Goal: Check status: Check status

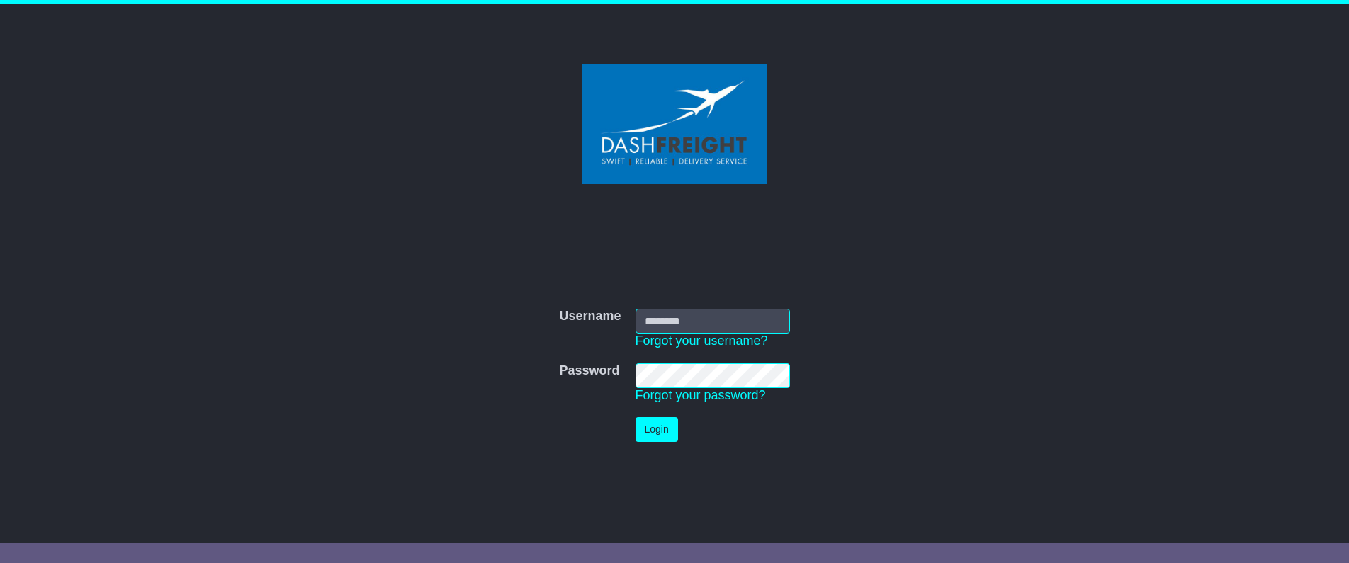
click at [693, 317] on input "Username" at bounding box center [713, 321] width 154 height 25
type input "**********"
click at [647, 430] on button "Login" at bounding box center [657, 429] width 43 height 25
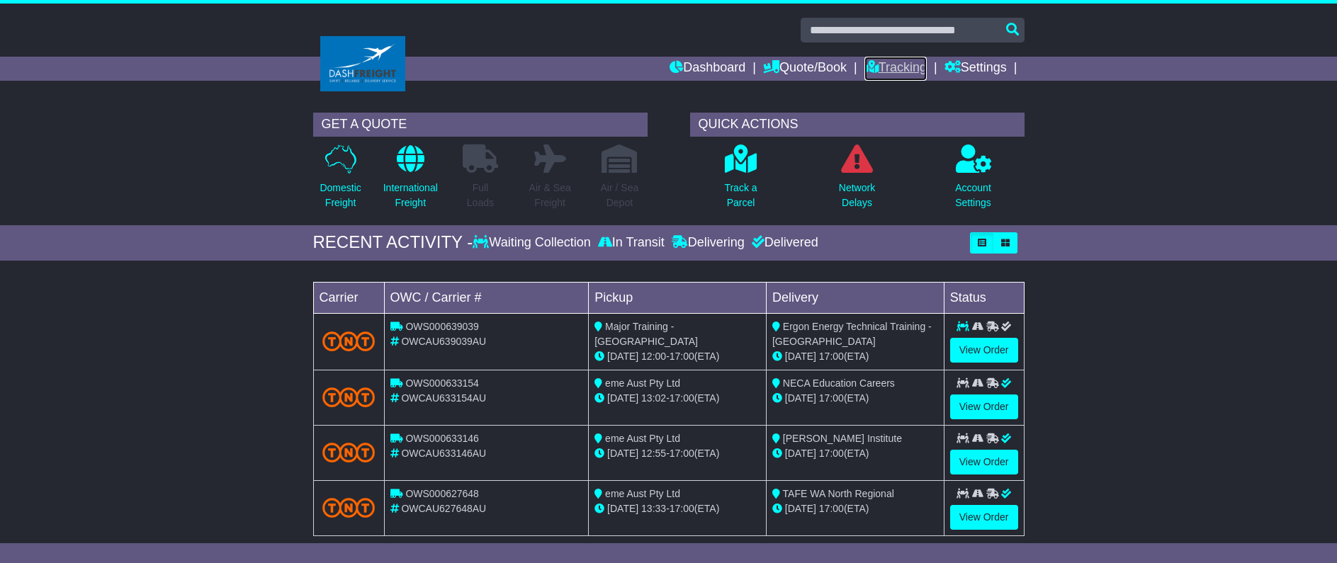
click at [882, 74] on link "Tracking" at bounding box center [896, 69] width 62 height 24
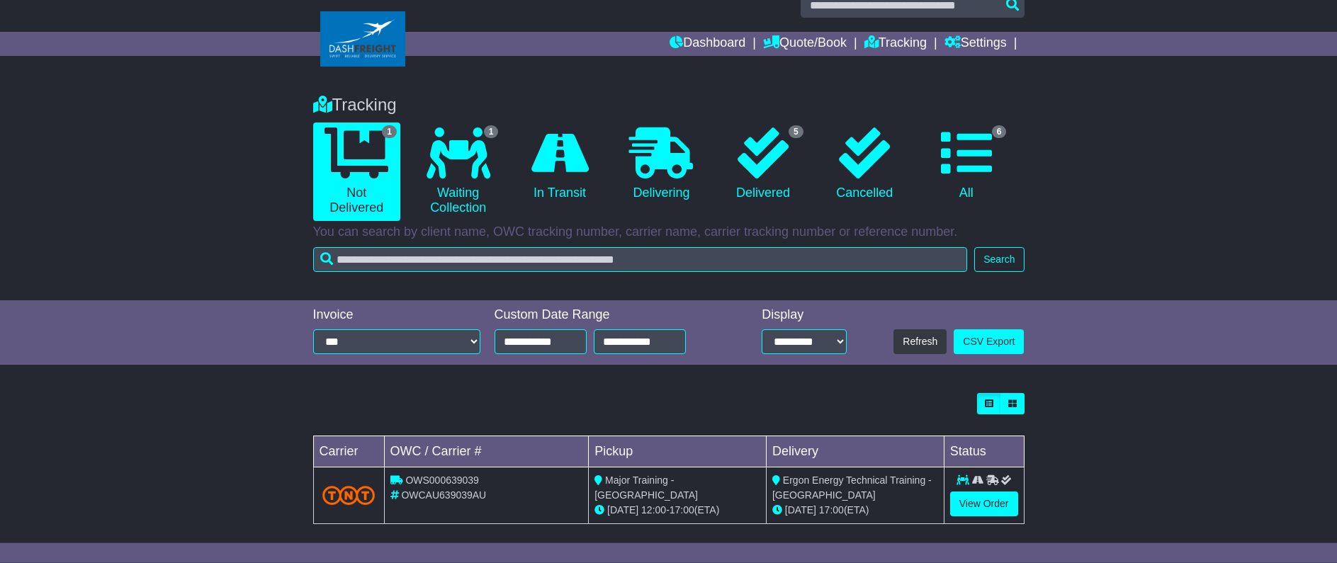
scroll to position [36, 0]
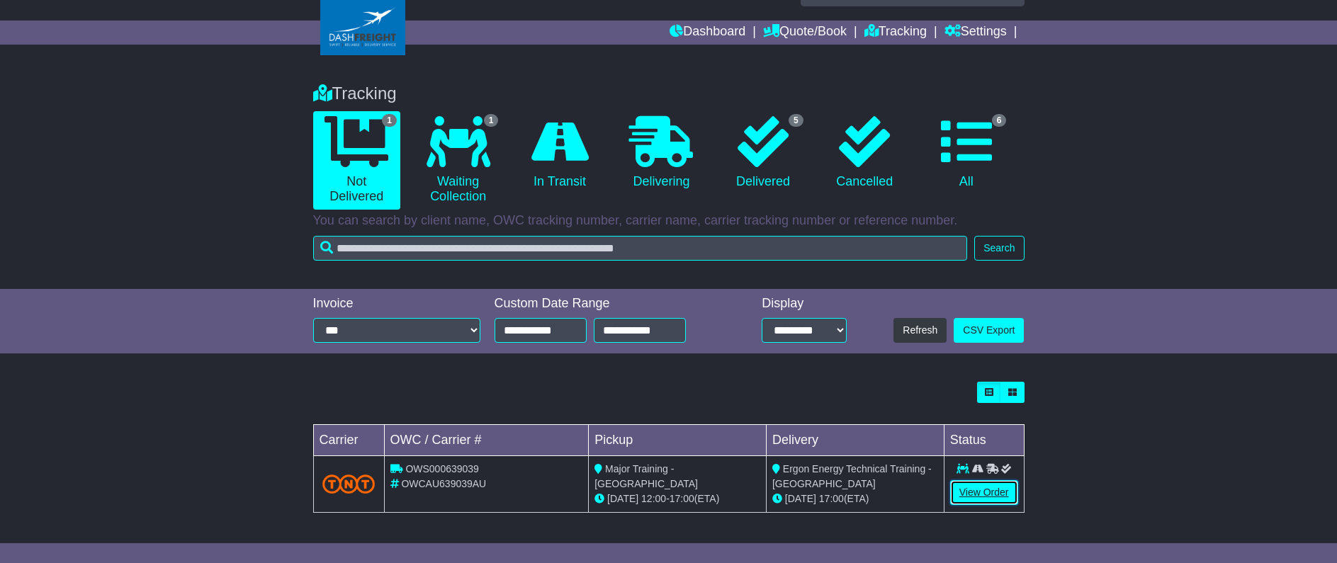
click at [979, 497] on link "View Order" at bounding box center [984, 492] width 68 height 25
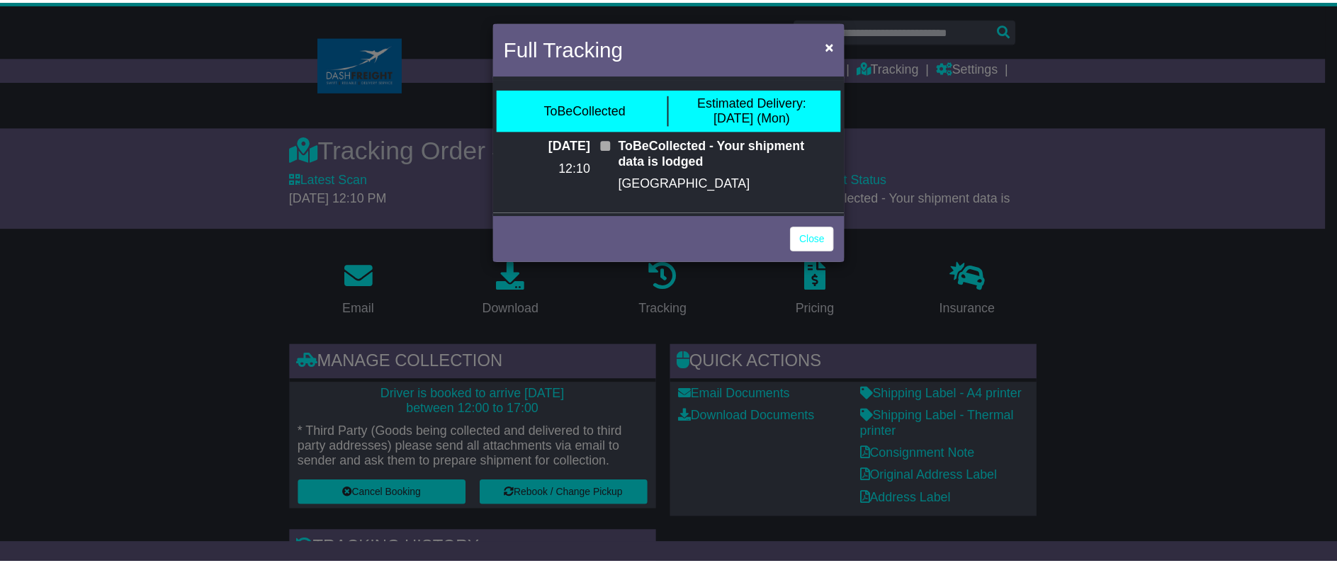
scroll to position [217, 0]
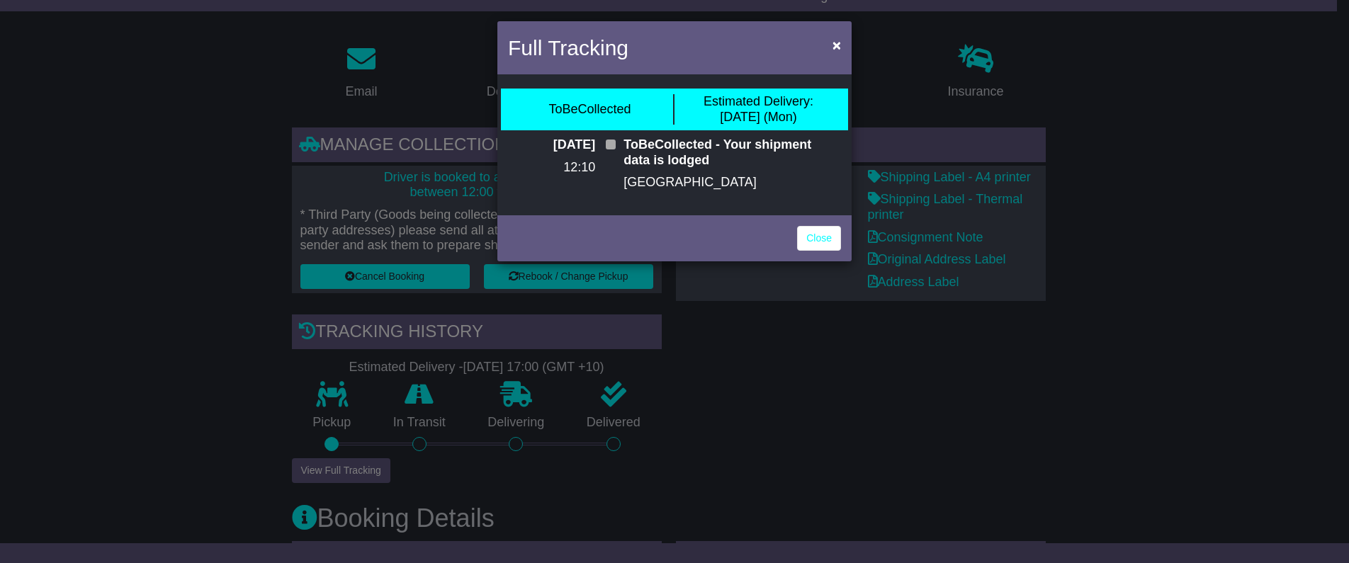
click at [597, 116] on div "ToBeCollected" at bounding box center [590, 110] width 82 height 16
click at [667, 442] on div "Full Tracking × ToBeCollected Estimated Delivery: 01 Sep (Mon) 27 Aug 2025 12:1…" at bounding box center [674, 281] width 1349 height 563
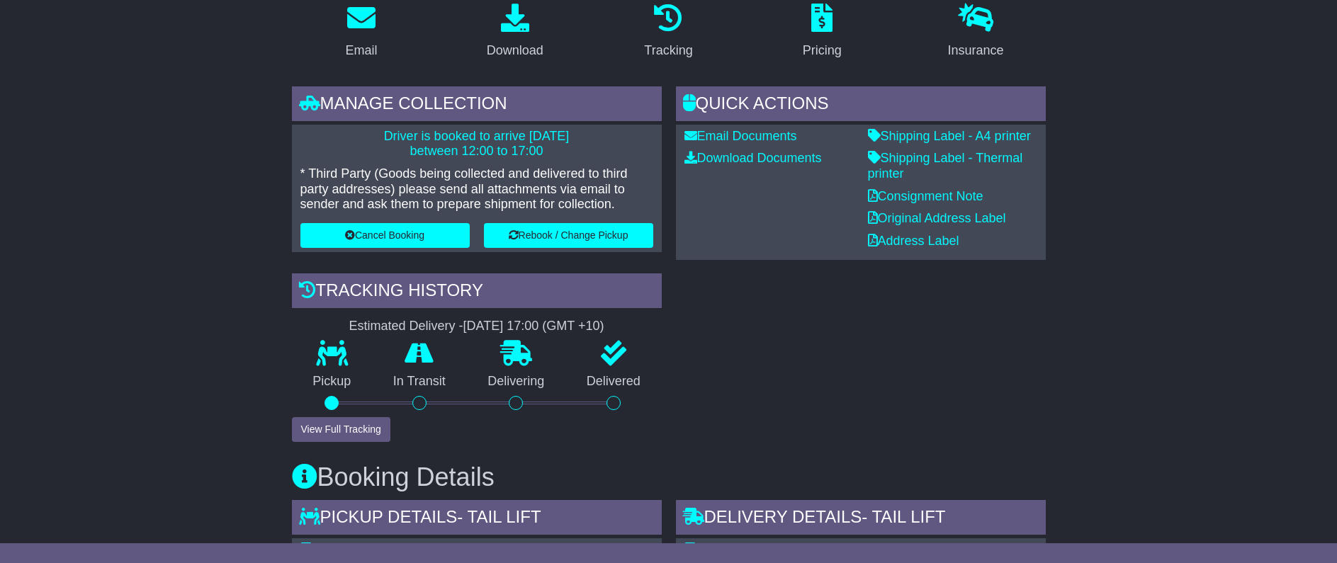
scroll to position [289, 0]
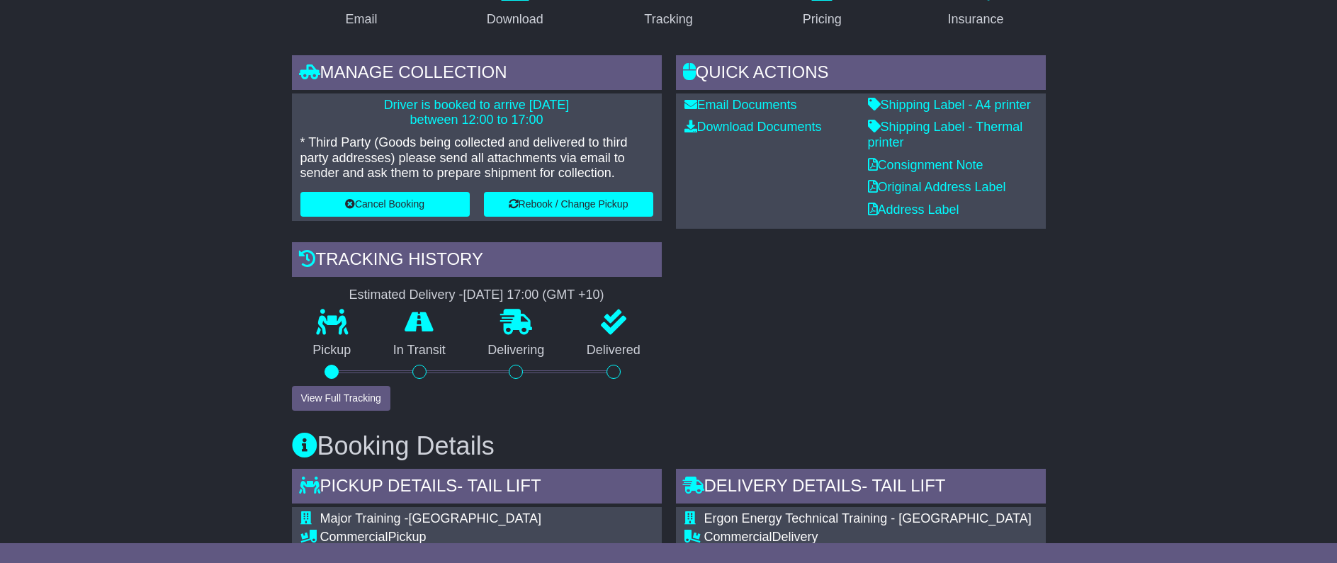
click at [755, 390] on div "Quick Actions Email Documents Download Documents Email PODs Shipping Label - A4…" at bounding box center [861, 233] width 384 height 356
click at [845, 404] on div "Quick Actions Email Documents Download Documents Email PODs Shipping Label - A4…" at bounding box center [861, 233] width 384 height 356
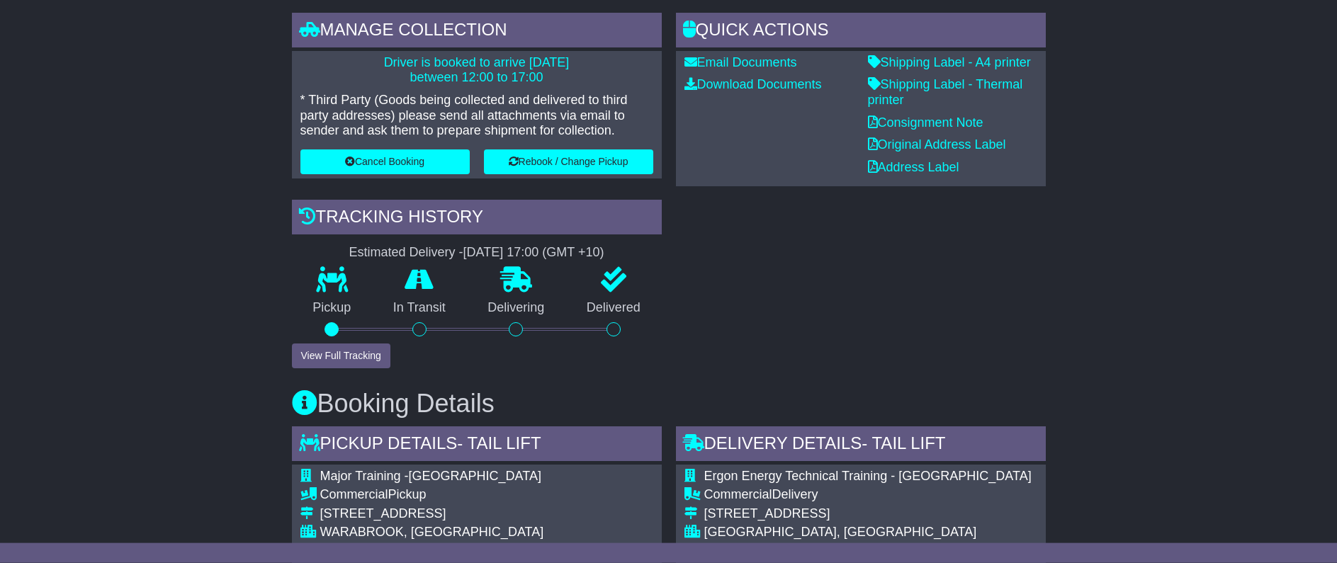
scroll to position [361, 0]
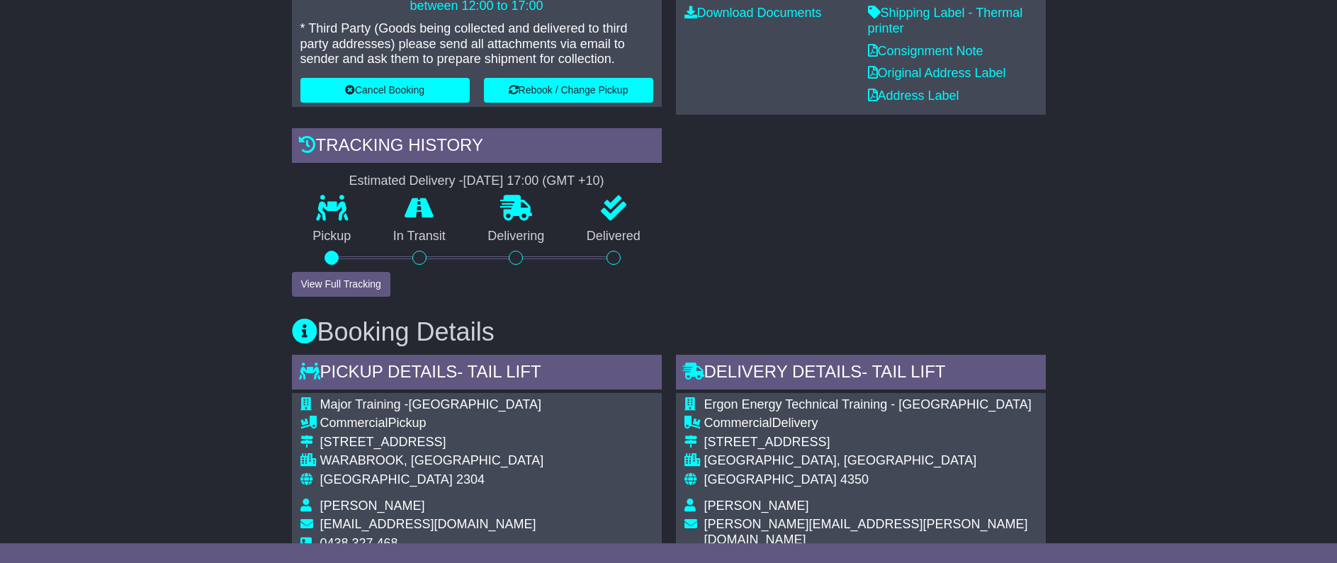
scroll to position [506, 0]
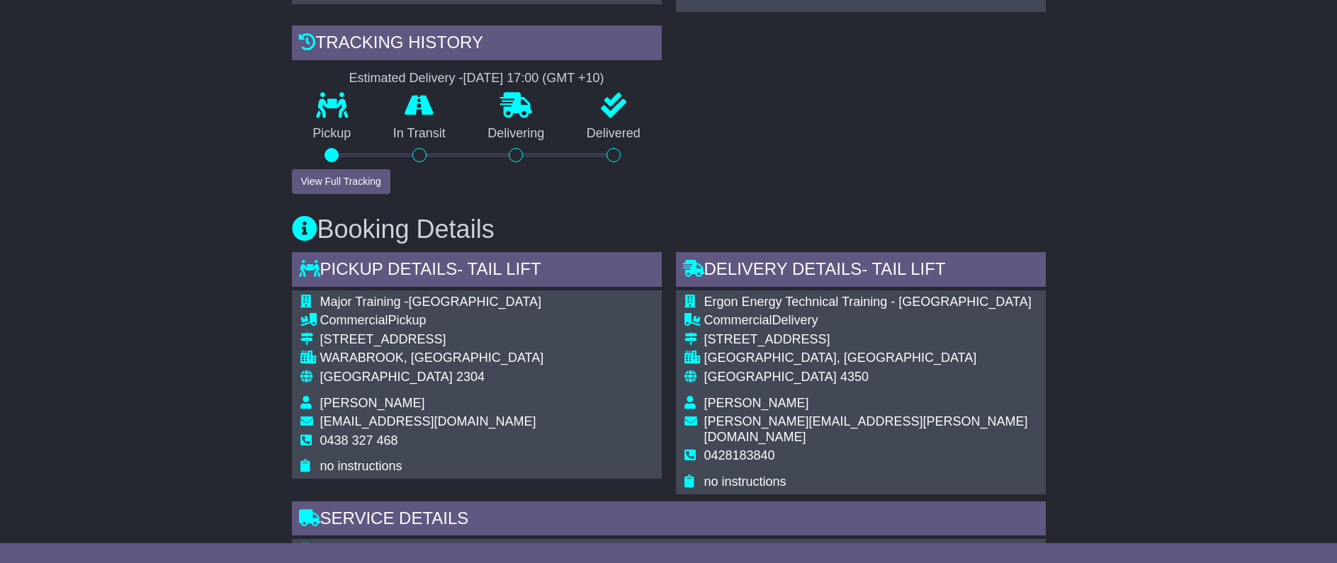
click at [1108, 350] on div "Email Download Tracking Pricing Insurance" at bounding box center [668, 464] width 1337 height 1442
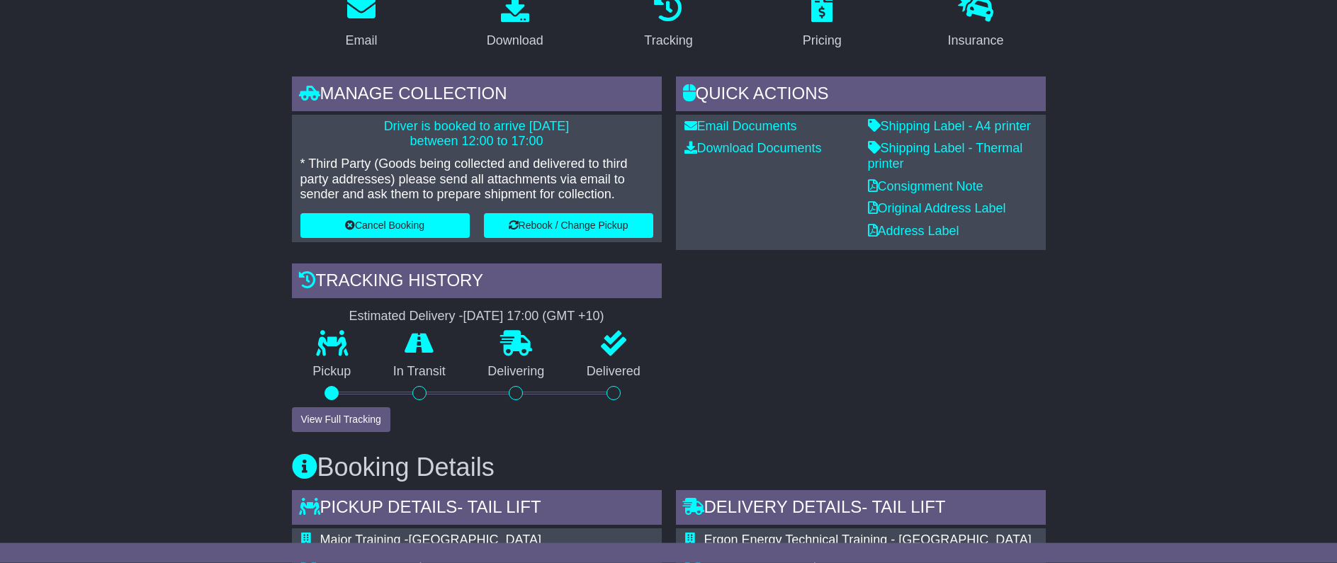
scroll to position [289, 0]
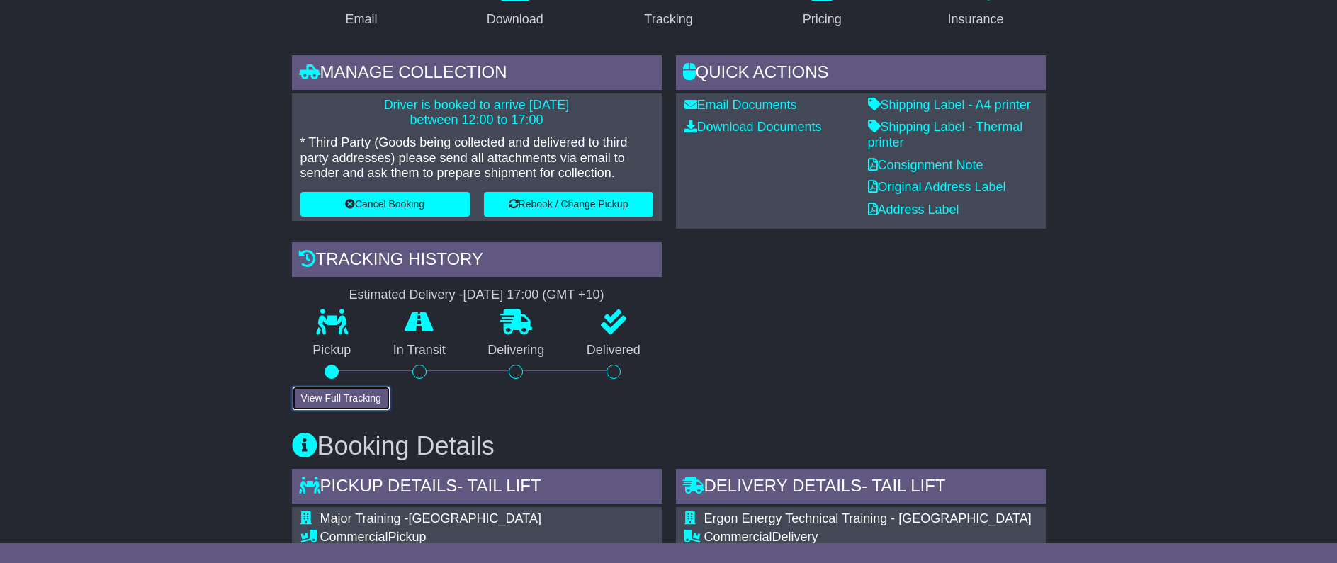
click at [330, 395] on button "View Full Tracking" at bounding box center [341, 398] width 99 height 25
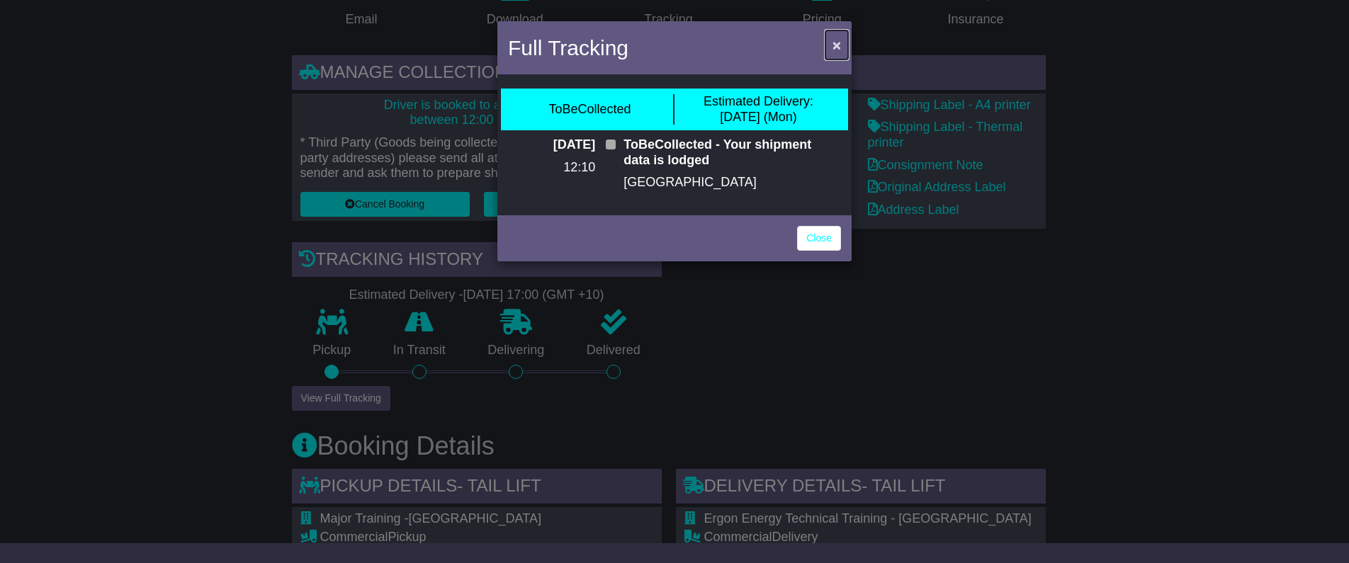
click at [837, 44] on span "×" at bounding box center [837, 45] width 9 height 16
